Goal: Transaction & Acquisition: Purchase product/service

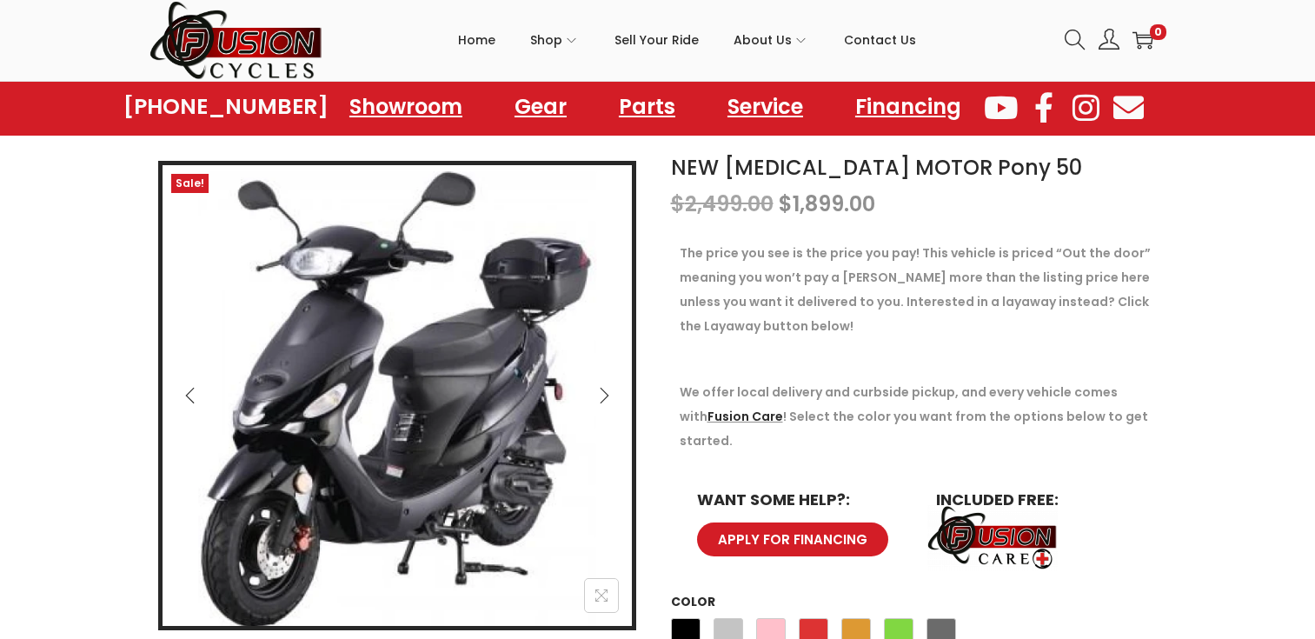
scroll to position [87, 0]
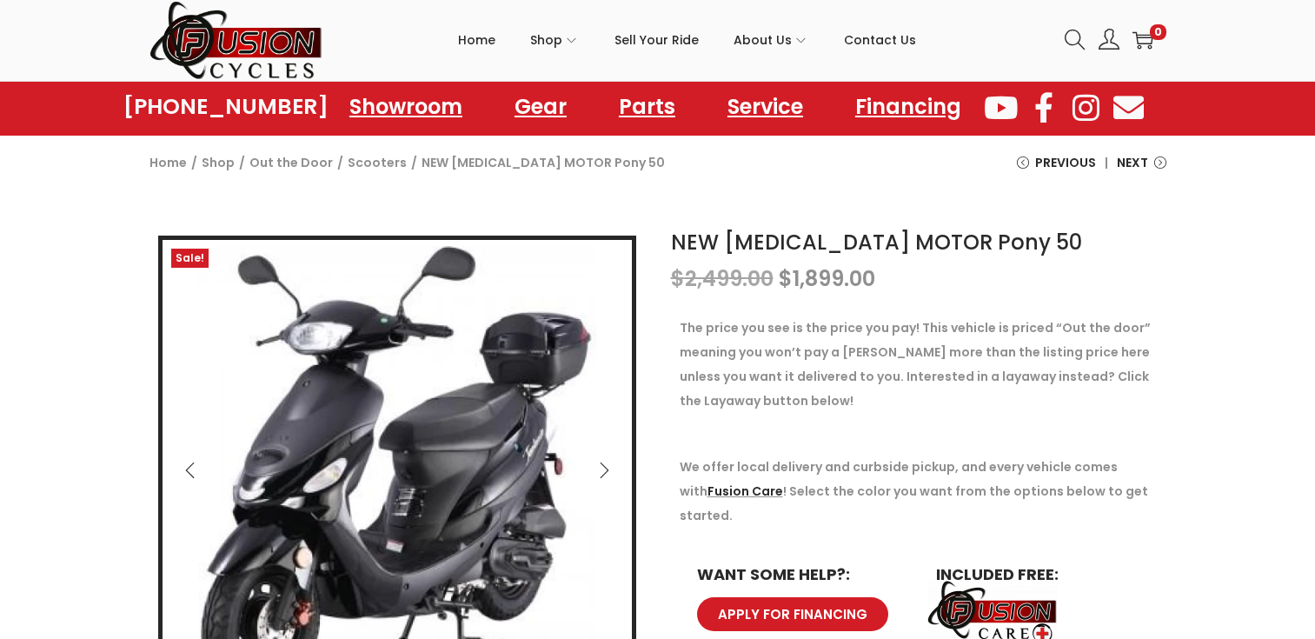
drag, startPoint x: 407, startPoint y: 161, endPoint x: 434, endPoint y: 158, distance: 26.2
click at [434, 158] on span "NEW [MEDICAL_DATA] MOTOR Pony 50" at bounding box center [542, 162] width 243 height 24
click at [437, 162] on span "NEW [MEDICAL_DATA] MOTOR Pony 50" at bounding box center [542, 162] width 243 height 24
click at [436, 160] on span "NEW [MEDICAL_DATA] MOTOR Pony 50" at bounding box center [542, 162] width 243 height 24
drag, startPoint x: 441, startPoint y: 159, endPoint x: 580, endPoint y: 162, distance: 139.1
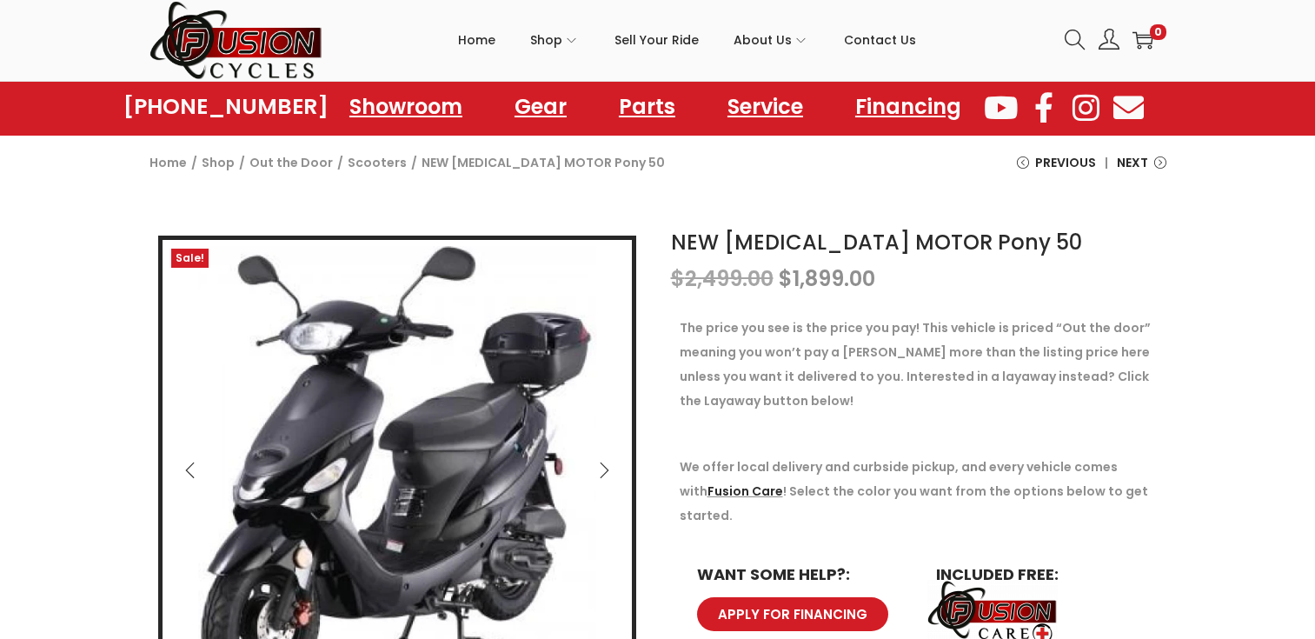
click at [580, 162] on div "Home / Shop / Out the Door / Scooters / NEW TAO MOTOR Pony 50 Previous NEW Kayo…" at bounding box center [657, 177] width 1043 height 55
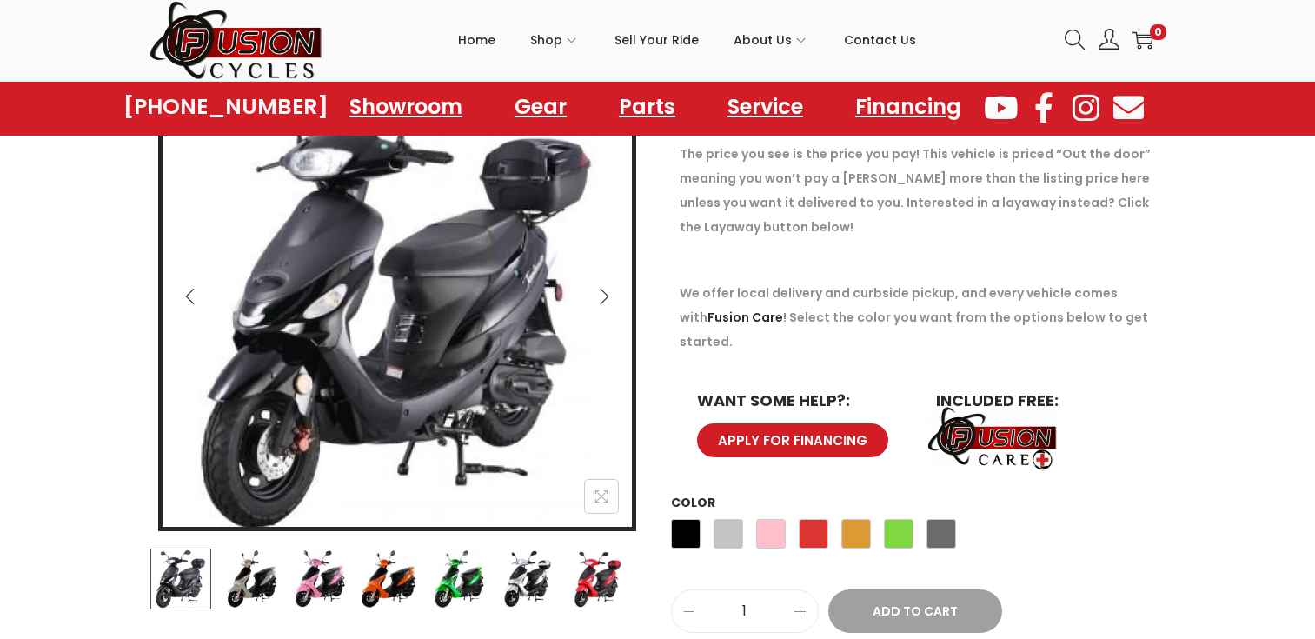
scroll to position [174, 0]
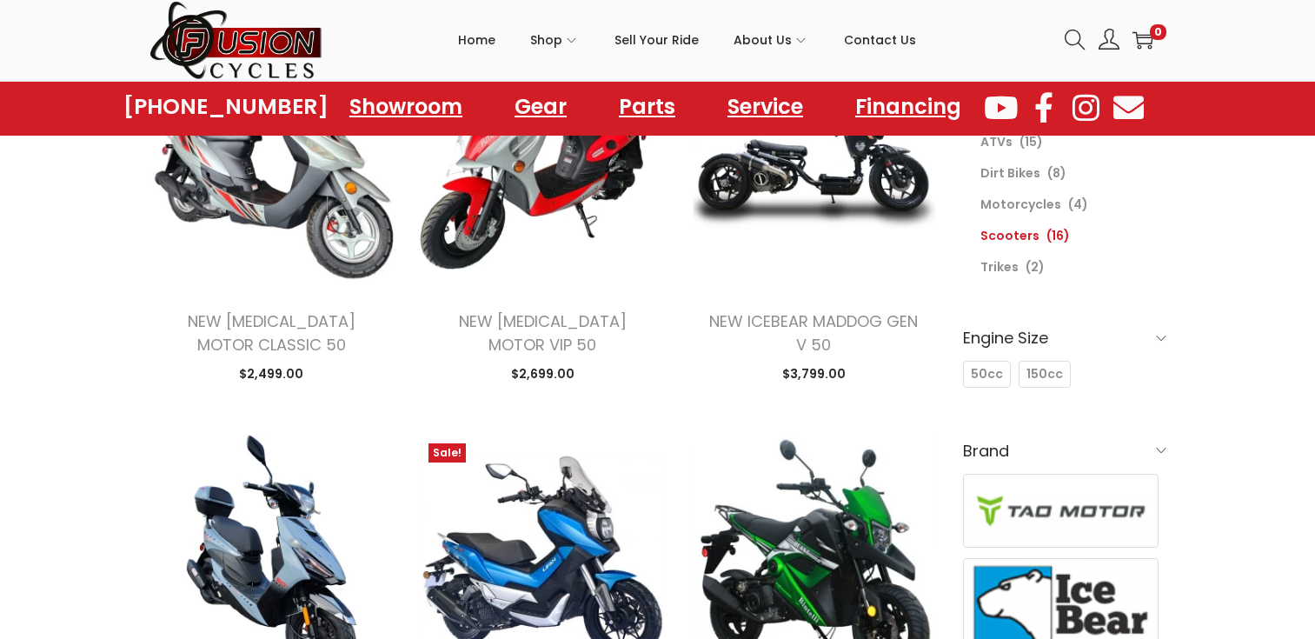
scroll to position [261, 0]
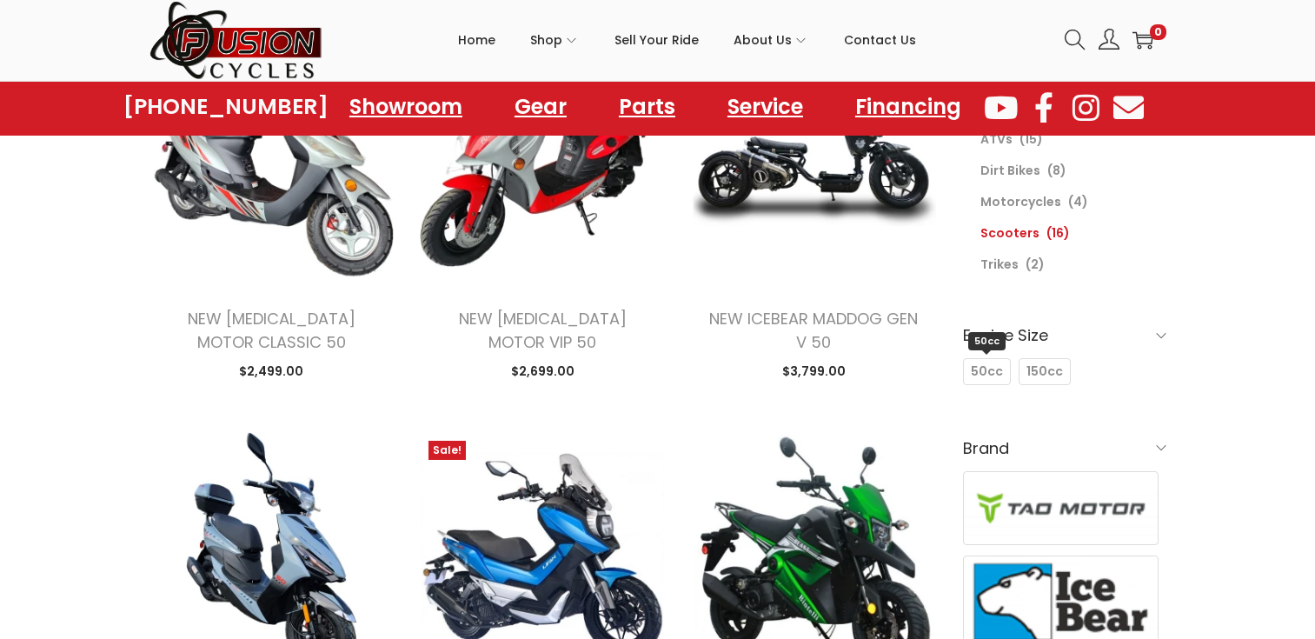
click at [988, 374] on span "50cc" at bounding box center [987, 371] width 32 height 18
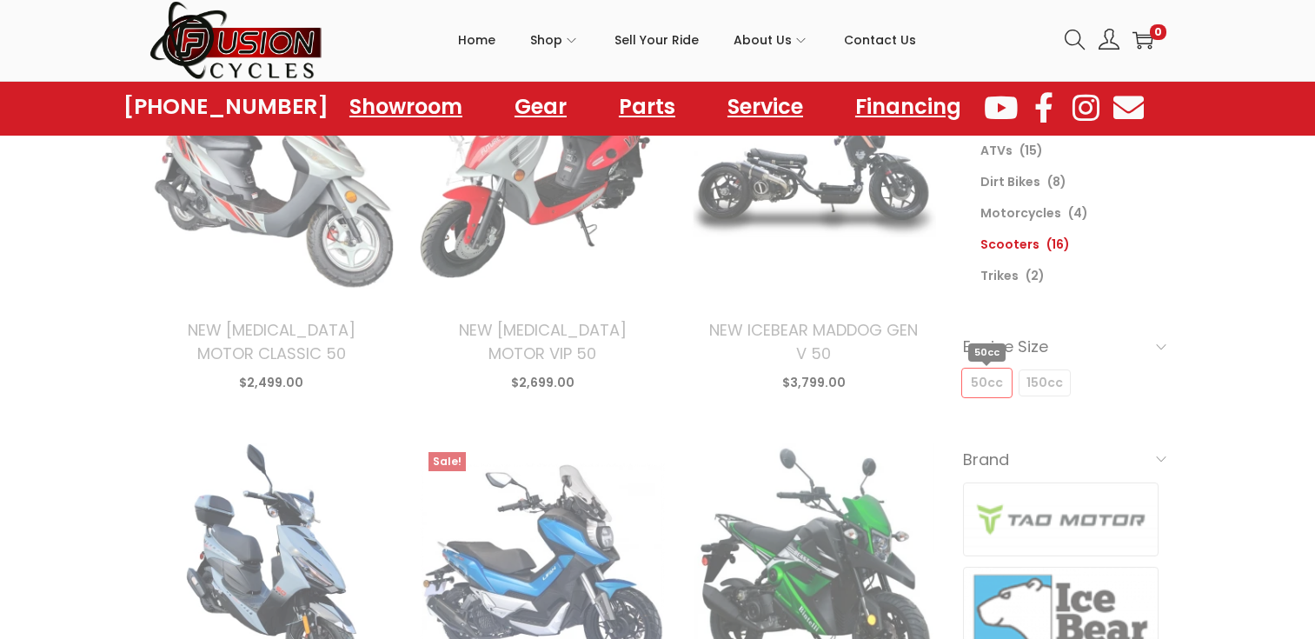
scroll to position [248, 0]
select select "date"
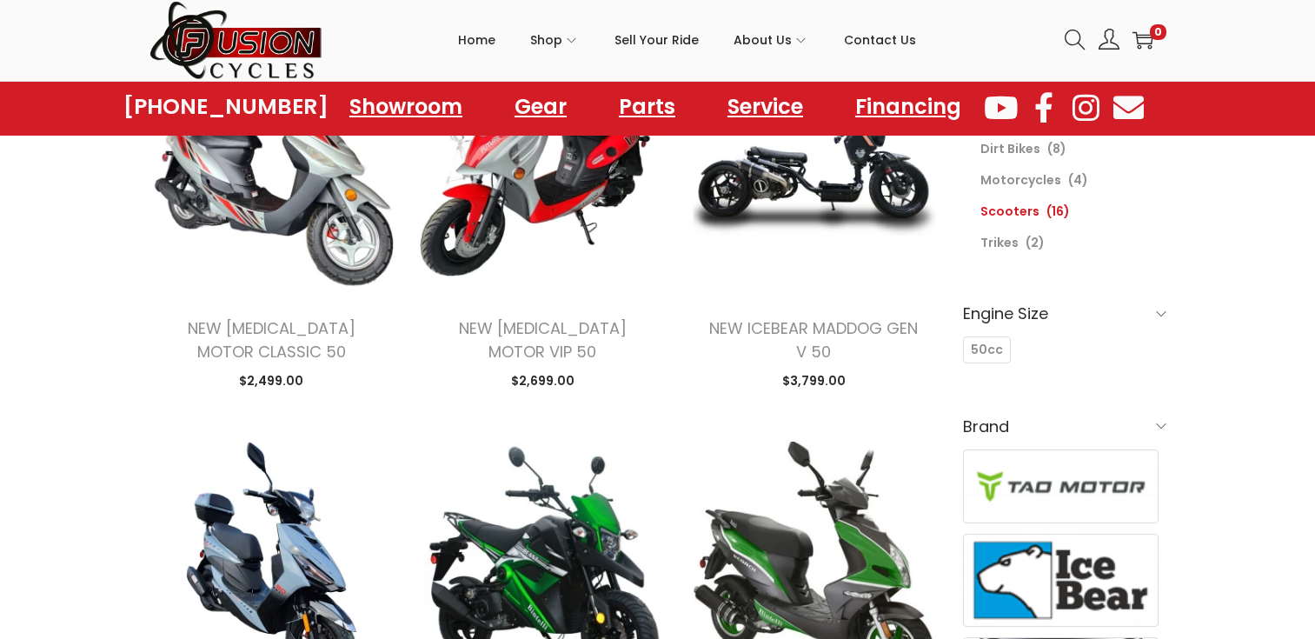
scroll to position [162, 0]
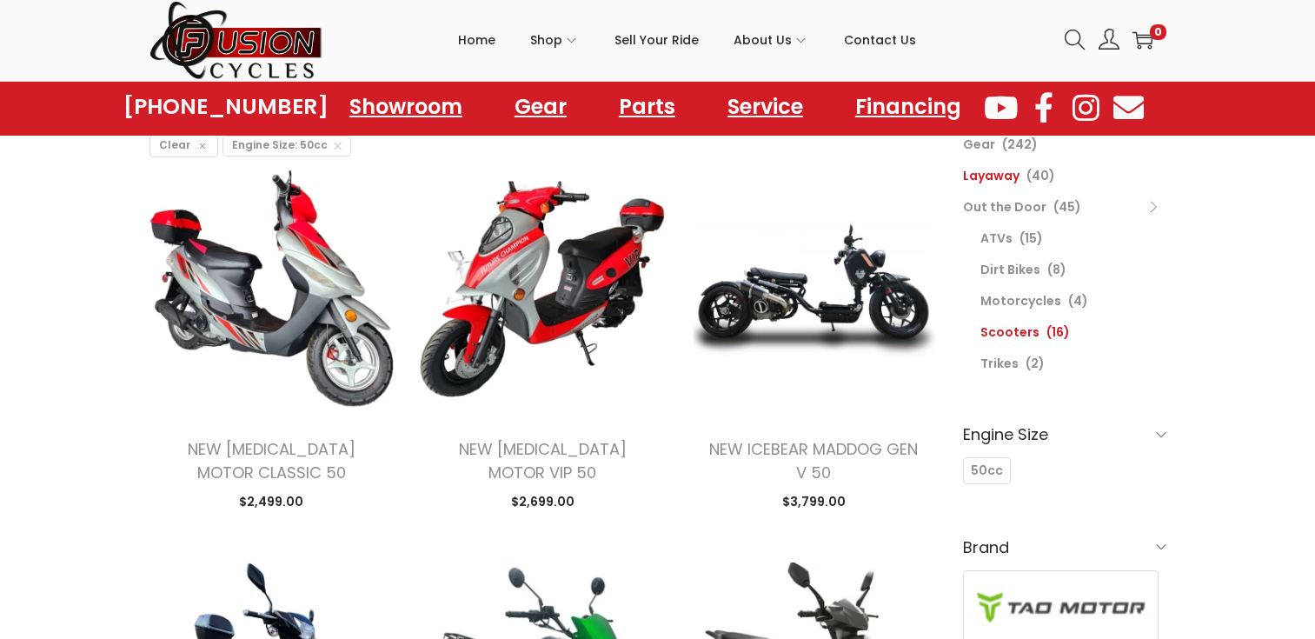
click at [1011, 172] on link "Layaway" at bounding box center [991, 175] width 56 height 17
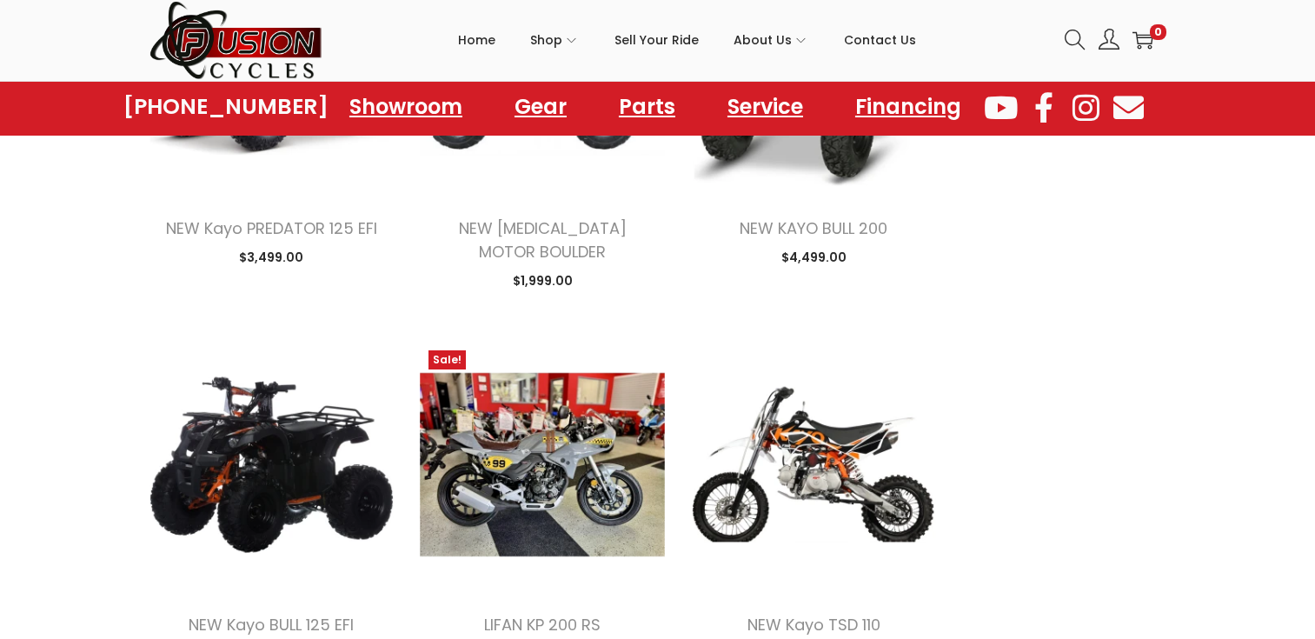
scroll to position [2085, 0]
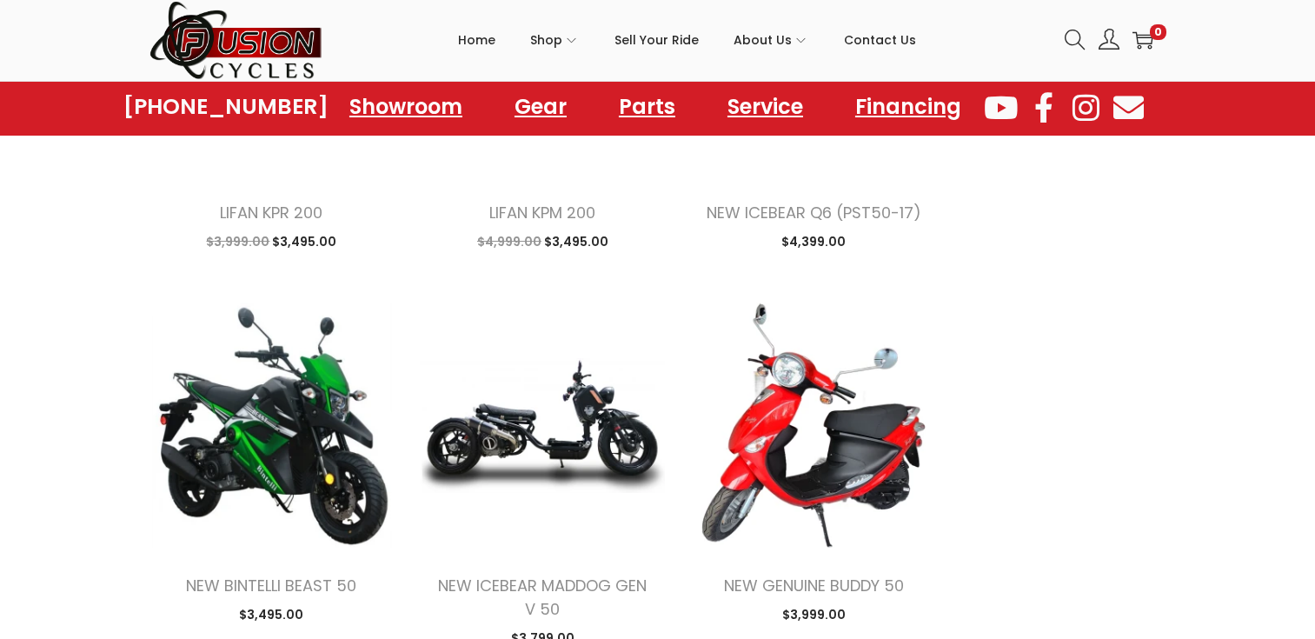
scroll to position [4345, 0]
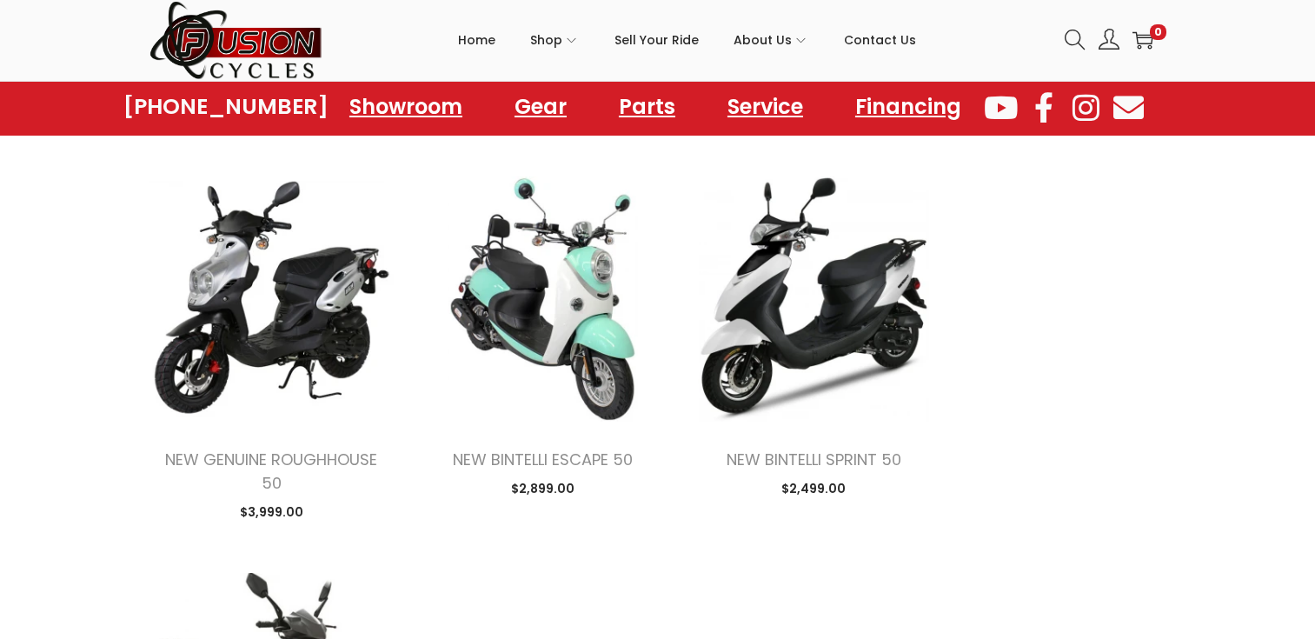
scroll to position [4693, 0]
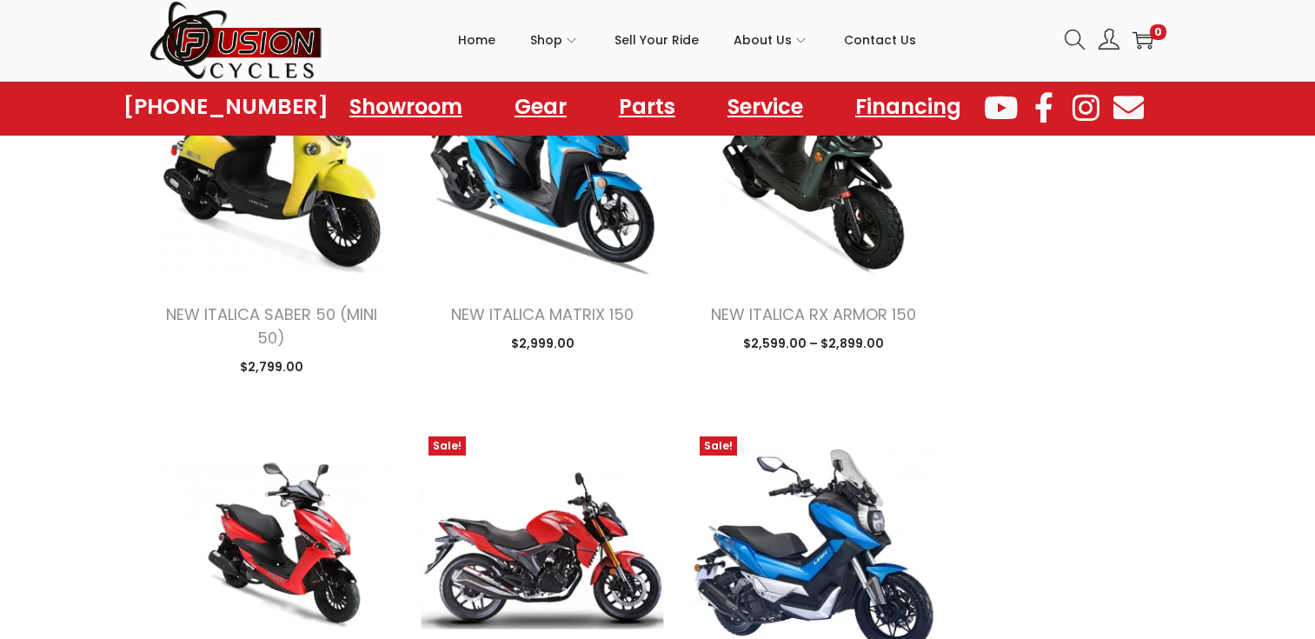
scroll to position [3129, 0]
